Goal: Task Accomplishment & Management: Manage account settings

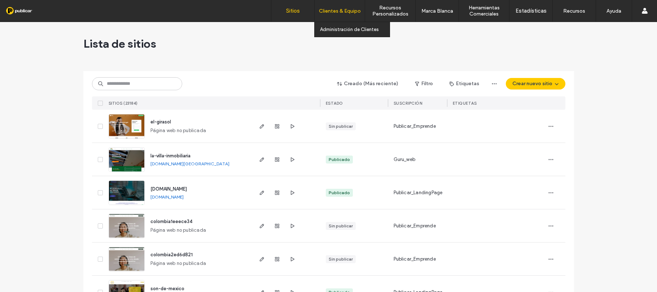
click at [353, 10] on label "Clientes & Equipo" at bounding box center [340, 11] width 42 height 6
click at [351, 31] on label "Administración de Clientes" at bounding box center [349, 29] width 59 height 5
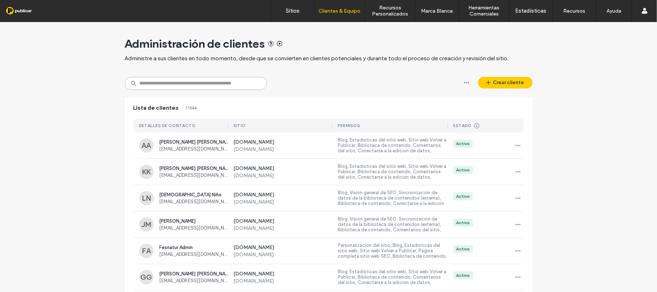
click at [168, 82] on input at bounding box center [196, 83] width 142 height 13
paste input "**********"
type input "**********"
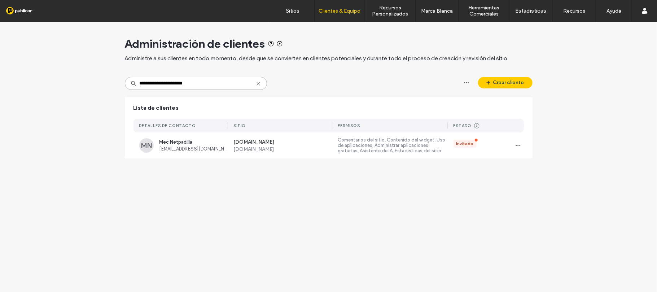
click at [211, 84] on input "**********" at bounding box center [196, 83] width 142 height 13
drag, startPoint x: 516, startPoint y: 145, endPoint x: 524, endPoint y: 138, distance: 11.0
click at [515, 145] on use "button" at bounding box center [517, 145] width 5 height 1
click at [529, 178] on span "Administrar acceso" at bounding box center [548, 177] width 43 height 7
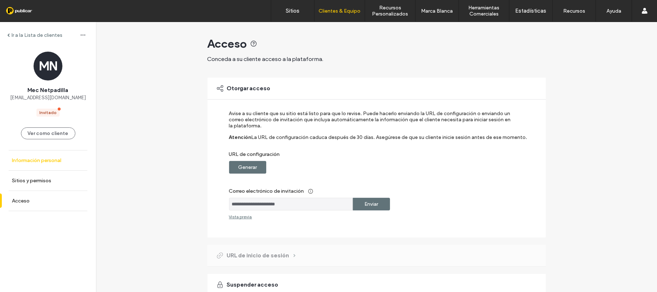
click at [19, 165] on link "Información personal" at bounding box center [48, 160] width 96 height 20
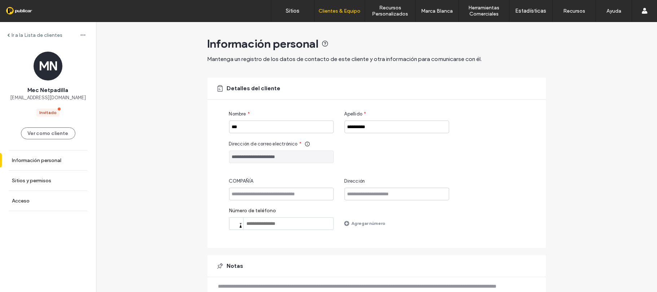
scroll to position [44, 0]
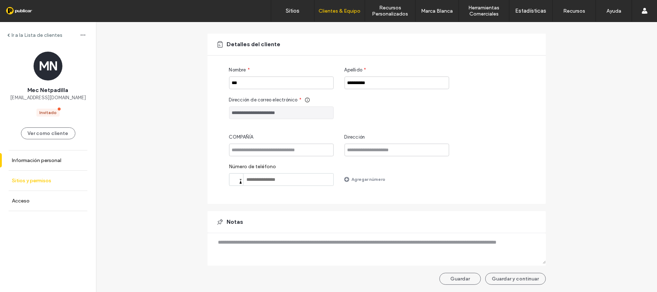
click at [35, 179] on label "Sitios y permisos" at bounding box center [31, 180] width 39 height 6
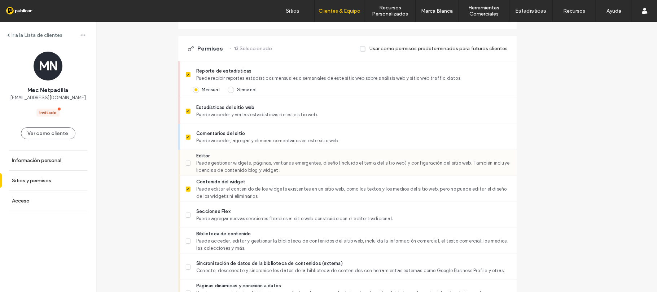
scroll to position [289, 0]
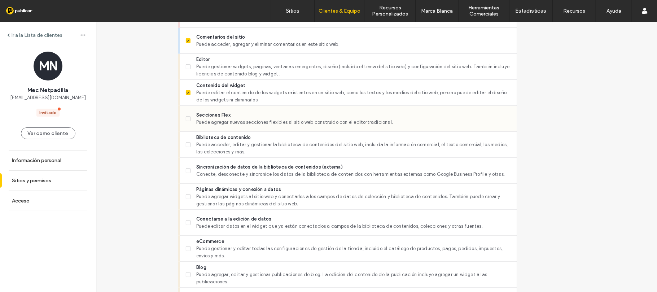
click at [276, 118] on span "Secciones Flex" at bounding box center [353, 114] width 314 height 7
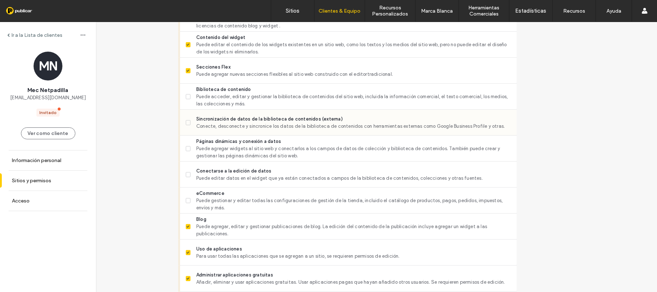
scroll to position [385, 0]
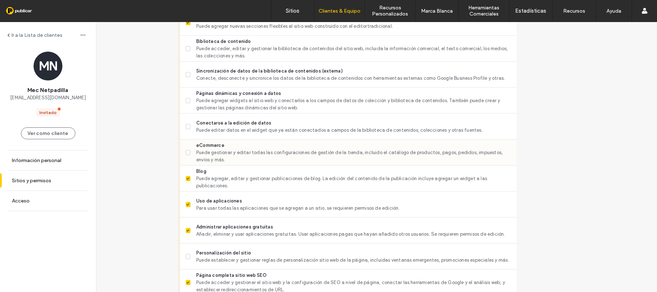
click at [261, 154] on span "Puede gestionar y editar todas las configuraciones de gestión de la tienda, inc…" at bounding box center [353, 156] width 314 height 14
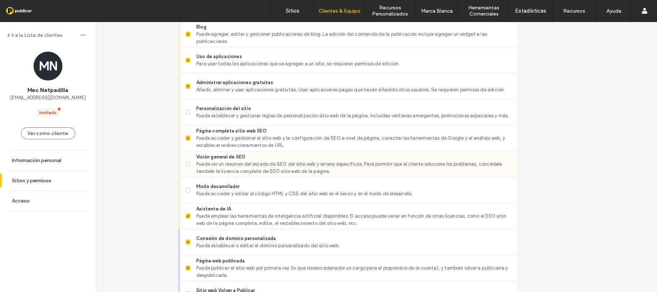
scroll to position [623, 0]
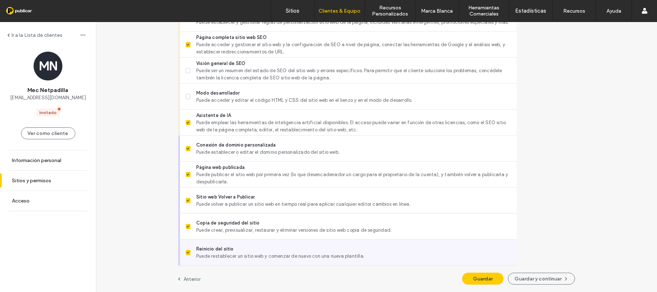
click at [250, 250] on span "Reinicio del sitio" at bounding box center [353, 248] width 314 height 7
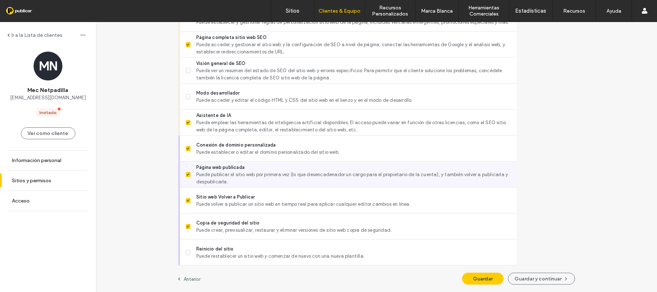
click at [250, 167] on span "Página web publicada" at bounding box center [353, 167] width 314 height 7
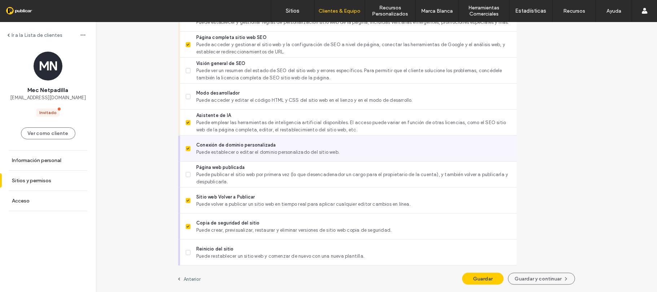
click at [257, 149] on span "Puede establecer o editar el dominio personalizado del sitio web." at bounding box center [353, 152] width 314 height 7
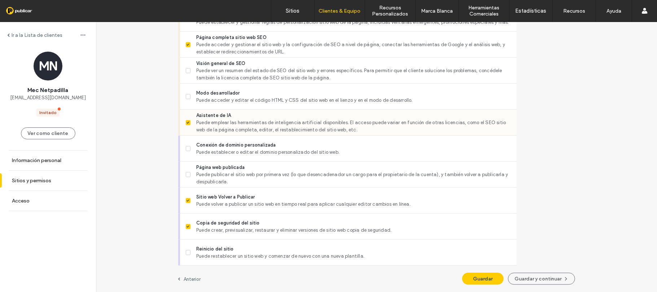
click at [261, 127] on span "Puede emplear las herramientas de inteligencia artificial disponibles. El acces…" at bounding box center [353, 126] width 314 height 14
click at [516, 279] on button "Guardar y continuar" at bounding box center [541, 279] width 67 height 12
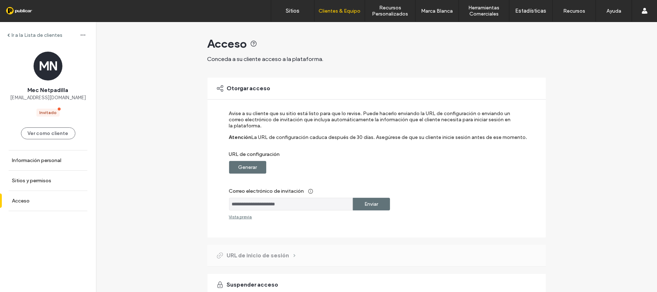
click at [250, 172] on label "Generar" at bounding box center [247, 167] width 19 height 13
click at [363, 171] on label "Copiar" at bounding box center [371, 167] width 16 height 13
